Goal: Task Accomplishment & Management: Use online tool/utility

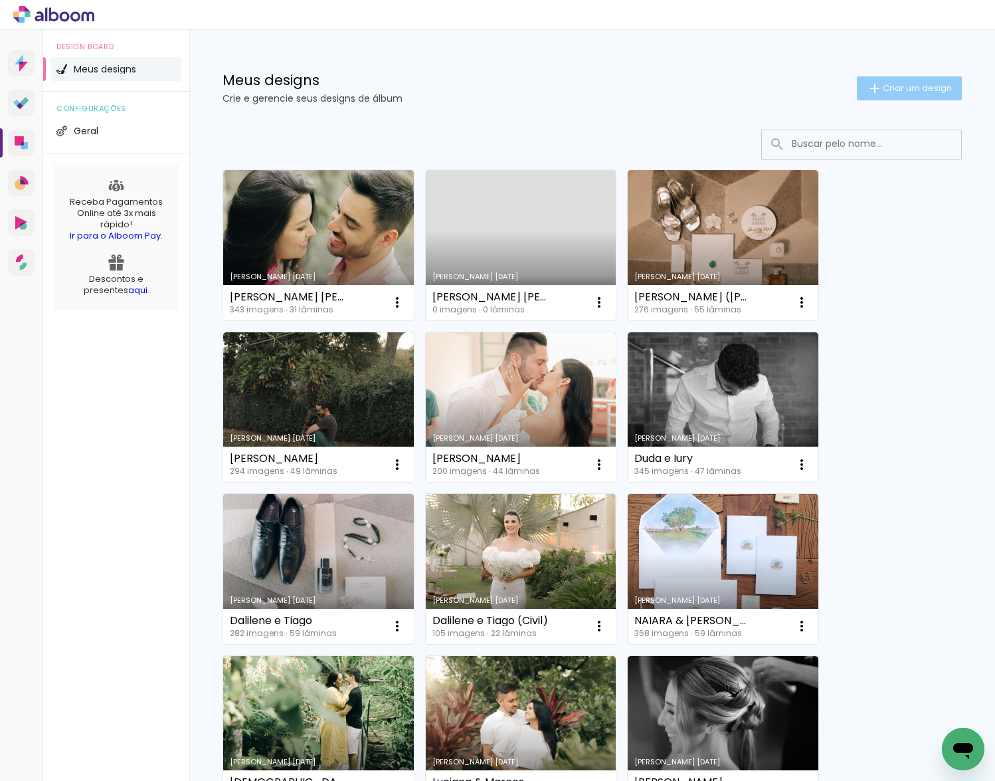
click at [894, 95] on paper-button "Criar um design" at bounding box center [909, 88] width 105 height 24
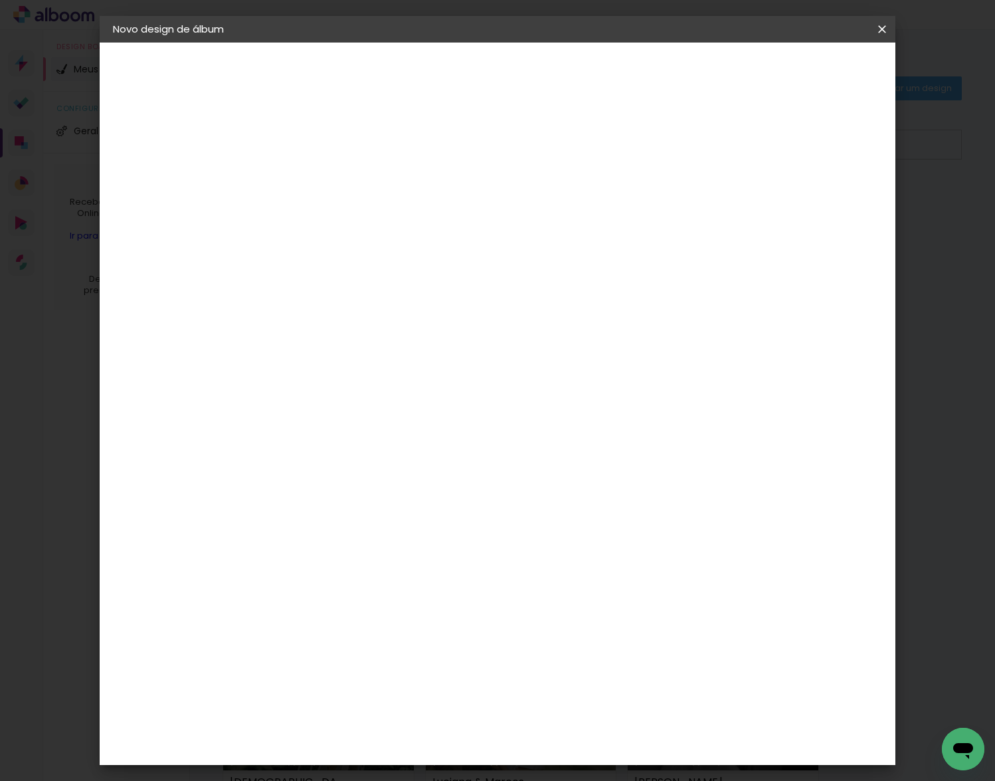
click at [330, 181] on input at bounding box center [330, 178] width 0 height 21
type input "c"
type input "CIVIL [PERSON_NAME]"
type paper-input "CIVIL [PERSON_NAME]"
click at [0, 0] on slot "Avançar" at bounding box center [0, 0] width 0 height 0
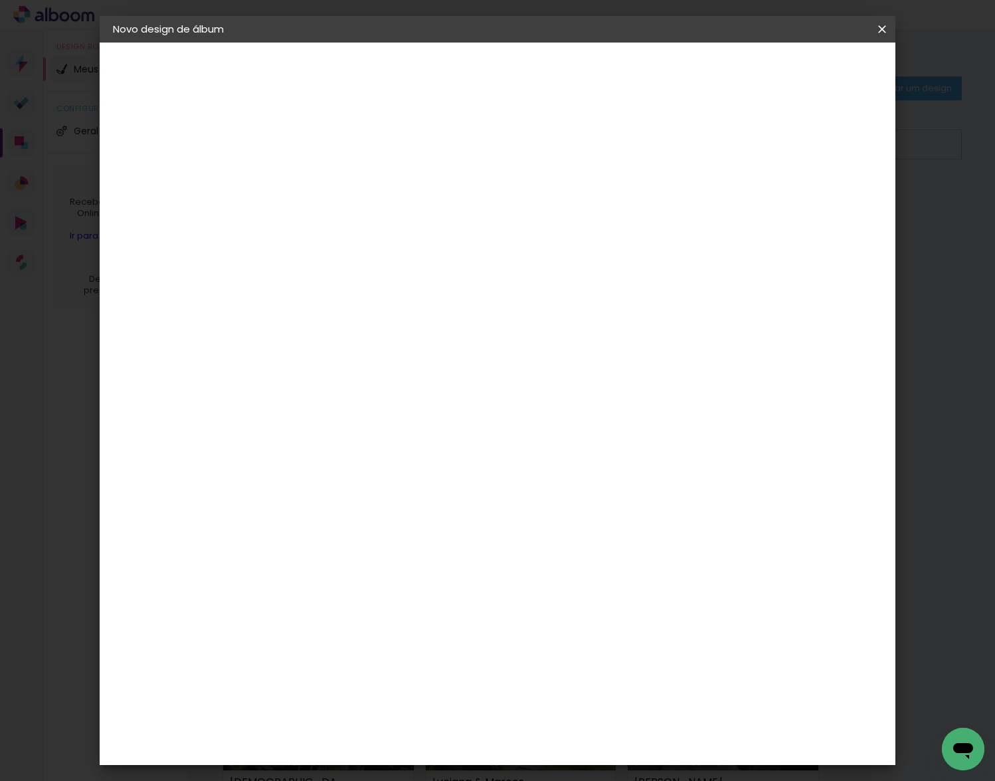
click at [579, 208] on paper-item "Tamanho Livre" at bounding box center [515, 201] width 128 height 29
click at [0, 0] on slot "Avançar" at bounding box center [0, 0] width 0 height 0
click at [187, 165] on div "Tamanho livre" at bounding box center [164, 164] width 46 height 19
click at [579, 211] on paper-item "Tamanho Livre" at bounding box center [515, 201] width 128 height 29
click at [0, 0] on slot "Avançar" at bounding box center [0, 0] width 0 height 0
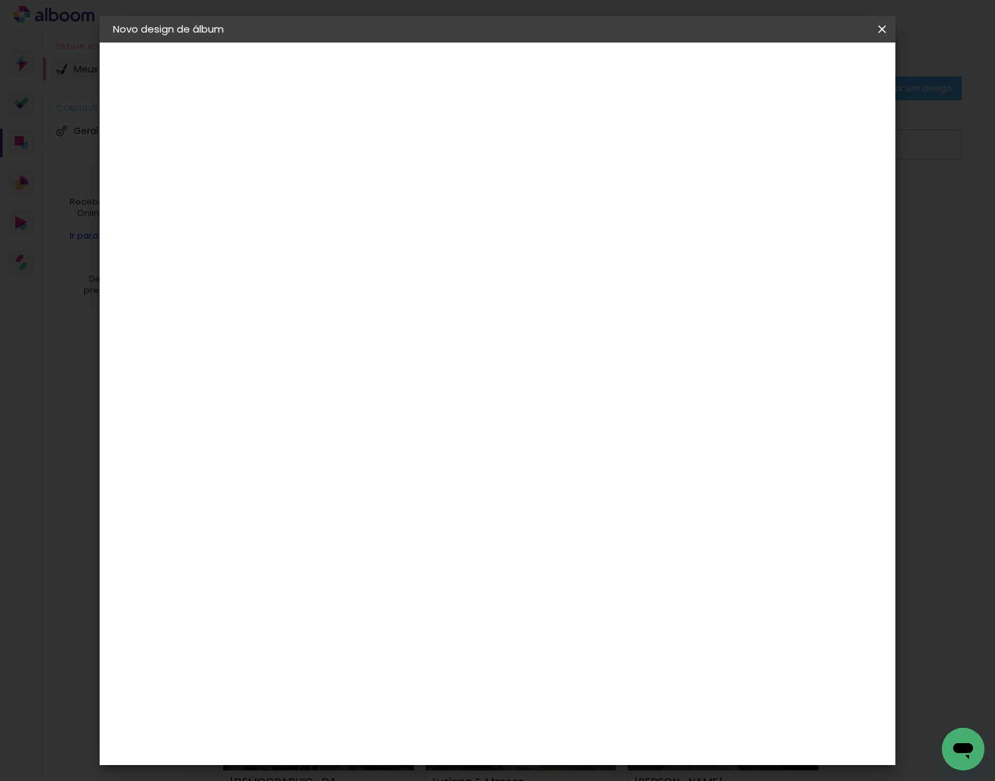
click at [467, 211] on span "30" at bounding box center [457, 208] width 22 height 20
drag, startPoint x: 465, startPoint y: 207, endPoint x: 448, endPoint y: 210, distance: 17.6
click at [448, 210] on span "30" at bounding box center [457, 208] width 22 height 20
drag, startPoint x: 573, startPoint y: 519, endPoint x: 563, endPoint y: 528, distance: 14.1
click at [573, 519] on input "60" at bounding box center [571, 520] width 35 height 20
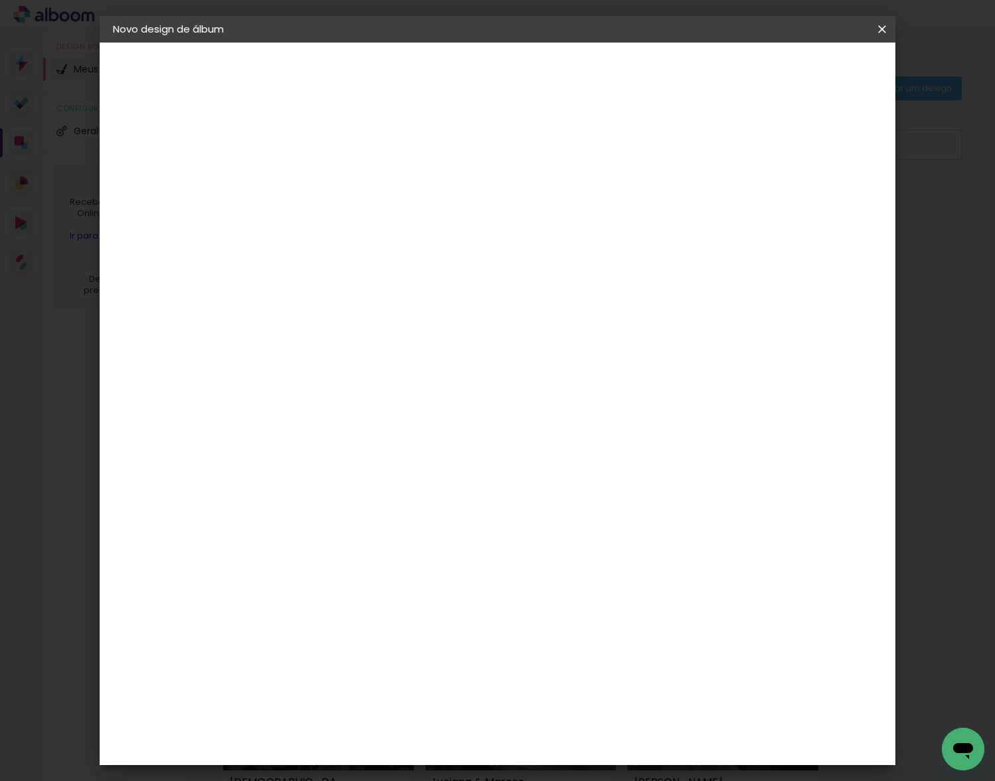
drag, startPoint x: 586, startPoint y: 517, endPoint x: 565, endPoint y: 518, distance: 21.3
click at [565, 518] on input "60" at bounding box center [571, 520] width 35 height 20
type input "50"
type paper-input "50"
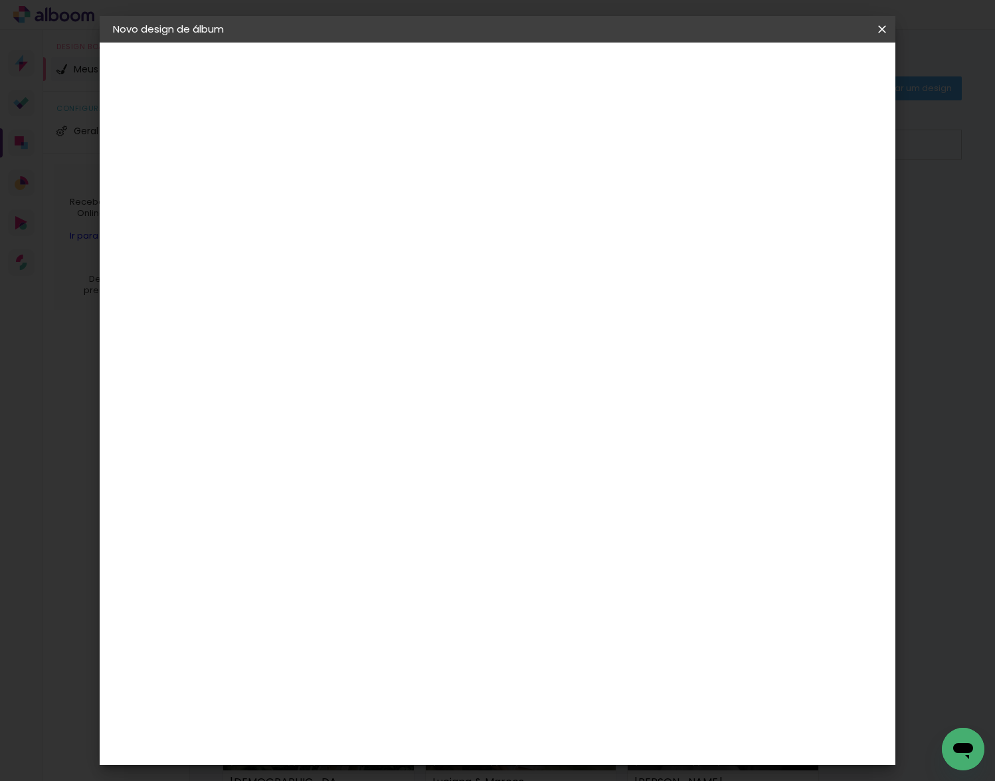
click at [285, 382] on div "30" at bounding box center [296, 383] width 50 height 20
click at [304, 381] on input "30" at bounding box center [288, 383] width 35 height 20
type input "3"
type input "25"
type paper-input "25"
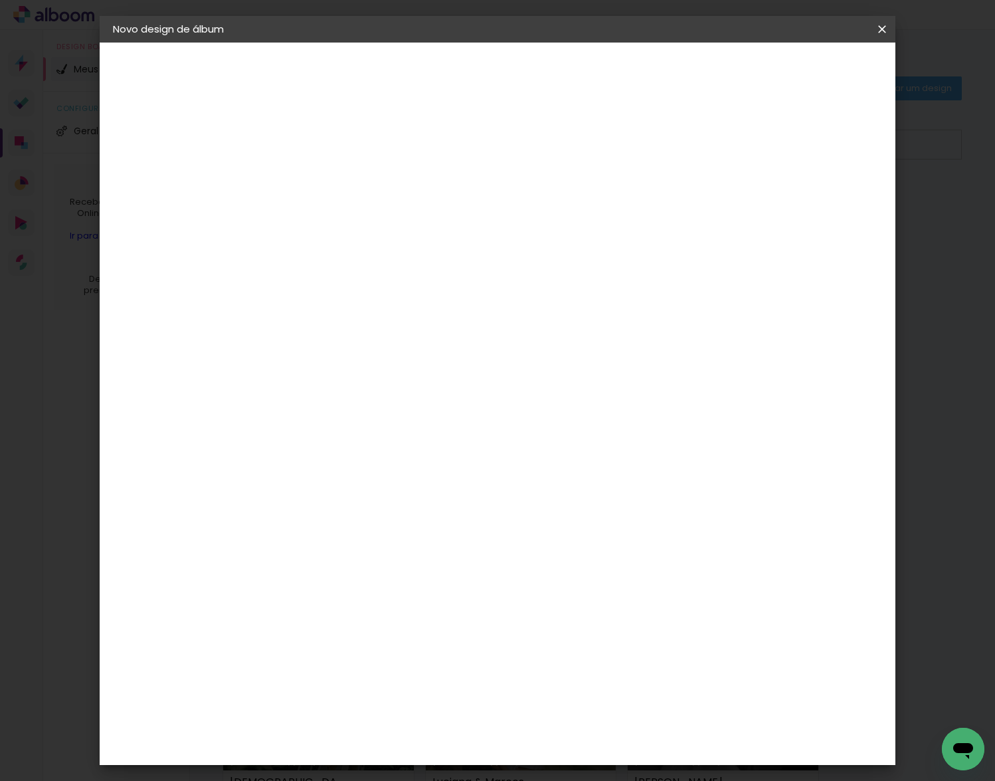
click at [799, 69] on span "Iniciar design" at bounding box center [769, 70] width 60 height 9
